Goal: Task Accomplishment & Management: Complete application form

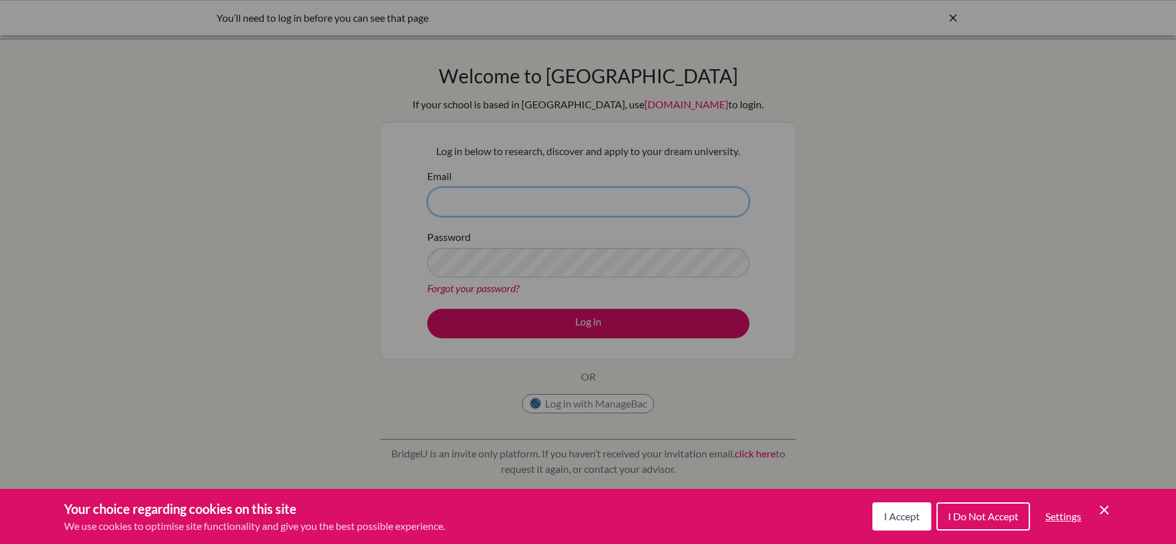
type input "[EMAIL_ADDRESS][DOMAIN_NAME]"
click at [589, 325] on div "Cookie Preferences" at bounding box center [588, 272] width 1176 height 544
click at [904, 520] on span "I Accept" at bounding box center [902, 516] width 36 height 12
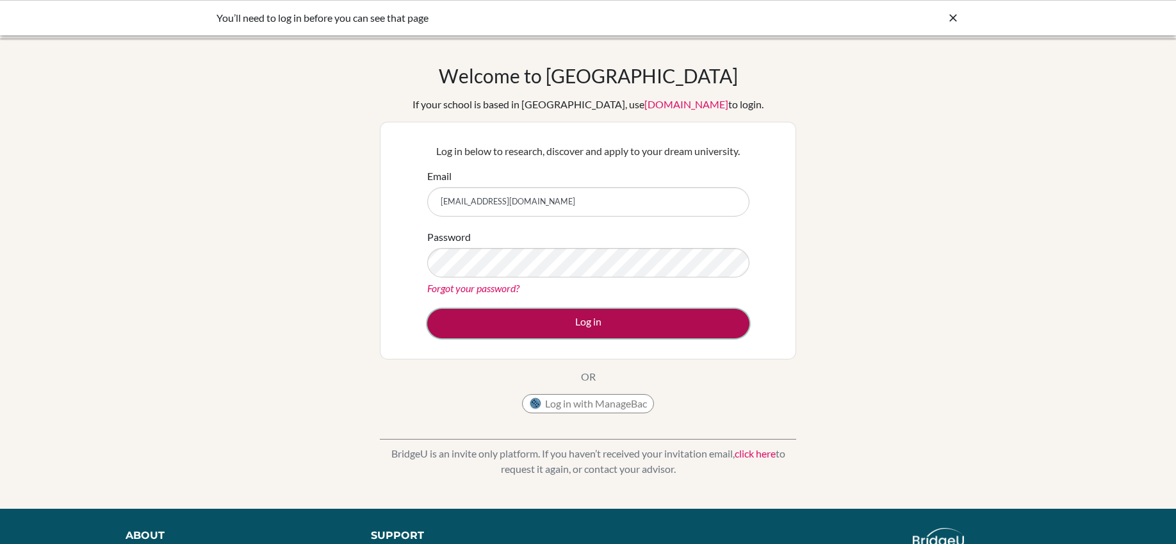
click at [666, 331] on button "Log in" at bounding box center [588, 323] width 322 height 29
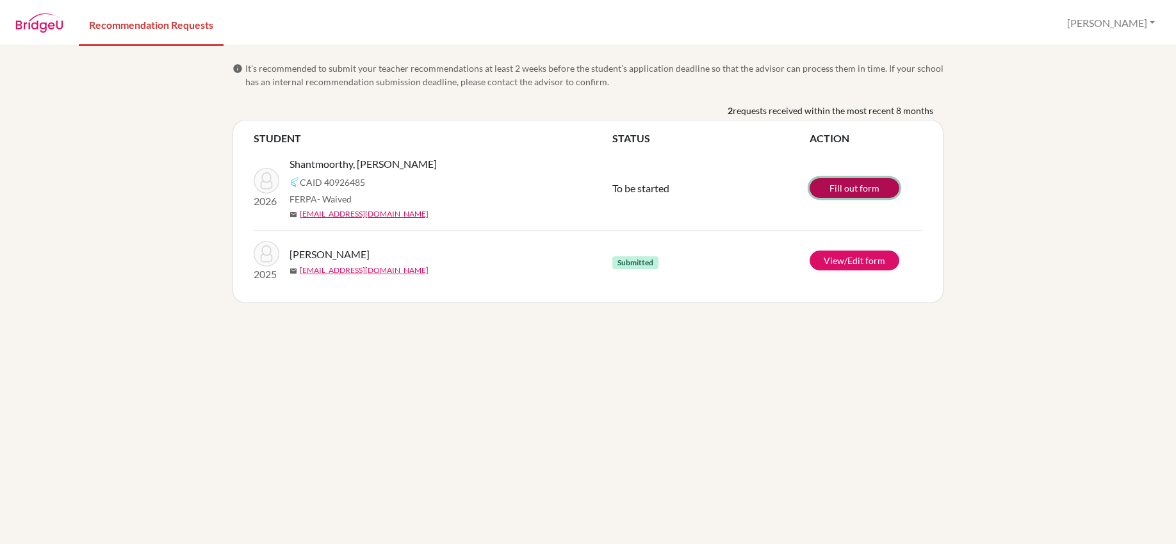
click at [867, 190] on link "Fill out form" at bounding box center [855, 188] width 90 height 20
